Goal: Task Accomplishment & Management: Manage account settings

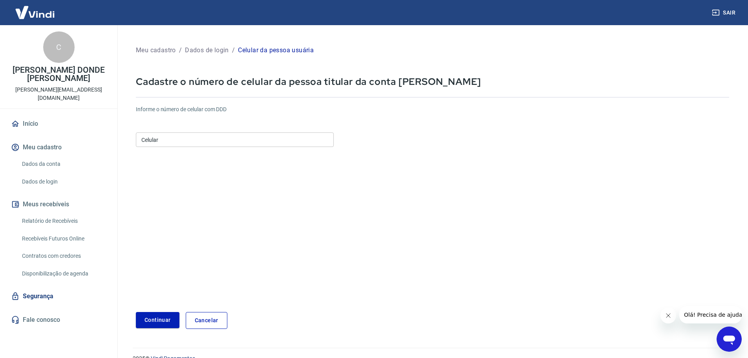
click at [31, 115] on link "Início" at bounding box center [58, 123] width 99 height 17
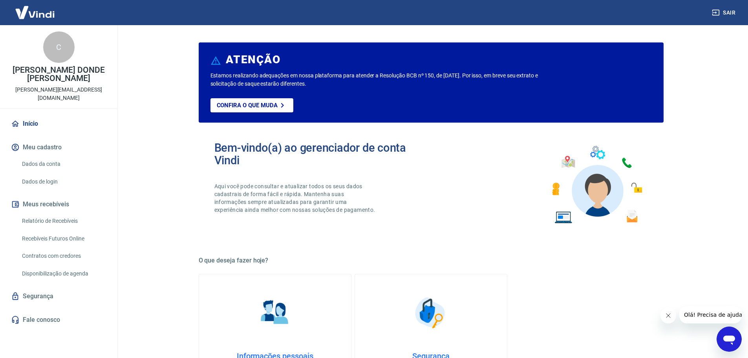
click at [75, 81] on p "[PERSON_NAME] DONDE [PERSON_NAME]" at bounding box center [58, 74] width 105 height 16
click at [74, 81] on p "[PERSON_NAME] DONDE [PERSON_NAME]" at bounding box center [58, 74] width 105 height 16
click at [88, 288] on link "Segurança" at bounding box center [58, 296] width 99 height 17
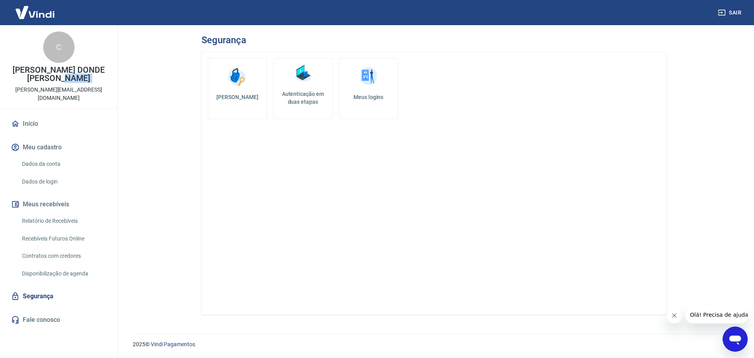
click at [378, 86] on img at bounding box center [369, 77] width 24 height 24
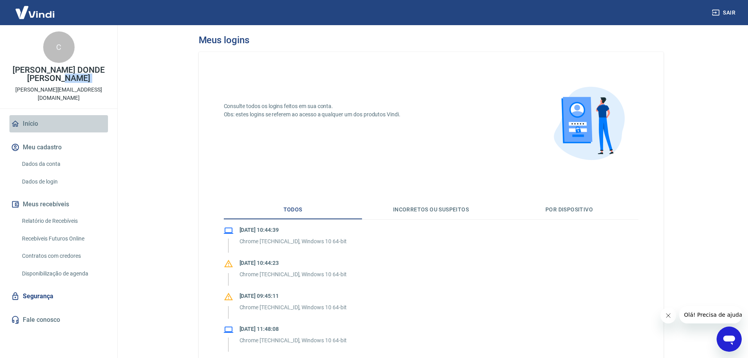
click at [62, 119] on link "Início" at bounding box center [58, 123] width 99 height 17
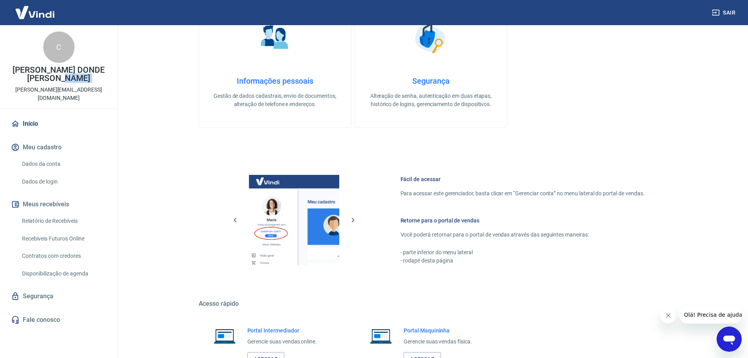
scroll to position [336, 0]
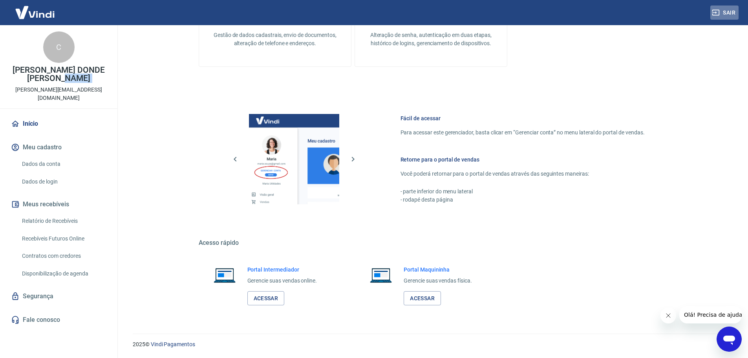
click at [727, 11] on button "Sair" at bounding box center [725, 12] width 28 height 15
